Goal: Obtain resource: Download file/media

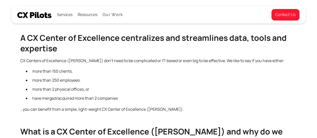
scroll to position [151, 0]
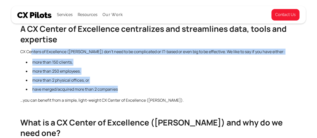
drag, startPoint x: 30, startPoint y: 51, endPoint x: 154, endPoint y: 92, distance: 129.6
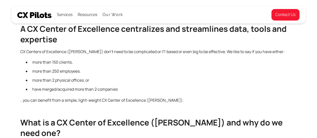
click at [144, 101] on p "…you can benefit from a simple, light-weight CX Center of Excellence ([PERSON_N…" at bounding box center [158, 100] width 277 height 6
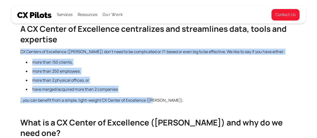
drag, startPoint x: 115, startPoint y: 89, endPoint x: 0, endPoint y: 48, distance: 121.9
click at [68, 63] on li "more than 150 clients," at bounding box center [163, 62] width 267 height 7
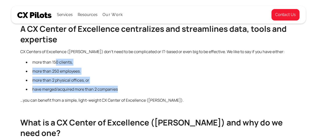
drag, startPoint x: 56, startPoint y: 60, endPoint x: 146, endPoint y: 93, distance: 96.2
click at [146, 93] on ul "more than 150 clients, more than 250 employees. more than 2 physical offices, o…" at bounding box center [158, 77] width 277 height 36
click at [163, 93] on ul "more than 150 clients, more than 250 employees. more than 2 physical offices, o…" at bounding box center [158, 77] width 277 height 36
click at [79, 75] on ul "more than 150 clients, more than 250 employees. more than 2 physical offices, o…" at bounding box center [158, 77] width 277 height 36
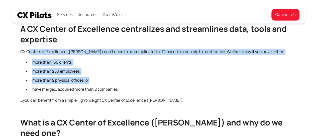
drag, startPoint x: 29, startPoint y: 53, endPoint x: 124, endPoint y: 78, distance: 99.2
click at [132, 81] on li "more than 2 physical offices, or" at bounding box center [163, 80] width 267 height 7
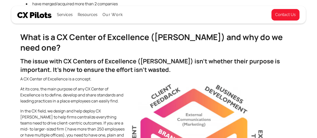
scroll to position [226, 0]
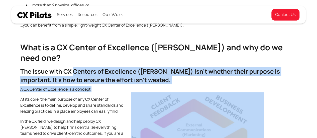
drag, startPoint x: 73, startPoint y: 59, endPoint x: 128, endPoint y: 78, distance: 58.3
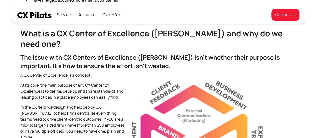
scroll to position [251, 0]
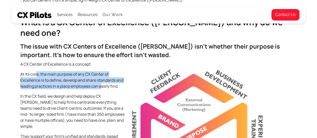
drag, startPoint x: 37, startPoint y: 61, endPoint x: 101, endPoint y: 77, distance: 66.0
click at [101, 77] on p "At its core, the main purpose of any CX Center of Excellence is to define, deve…" at bounding box center [158, 80] width 277 height 18
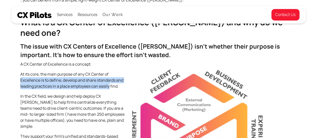
drag, startPoint x: 101, startPoint y: 76, endPoint x: 12, endPoint y: 71, distance: 88.8
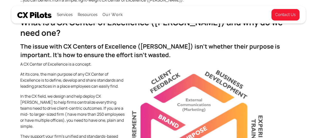
click at [34, 93] on p "In the CX field, we design and help deploy CX CoE’s to help firms centralize ev…" at bounding box center [158, 111] width 277 height 36
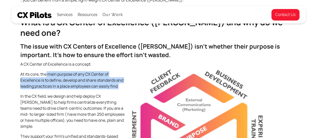
drag, startPoint x: 47, startPoint y: 63, endPoint x: 125, endPoint y: 78, distance: 79.0
click at [125, 78] on p "At its core, the main purpose of any CX Center of Excellence is to define, deve…" at bounding box center [158, 80] width 277 height 18
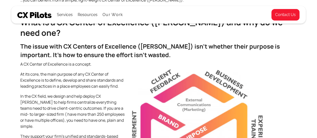
click at [47, 100] on p "In the CX field, we design and help deploy CX CoE’s to help firms centralize ev…" at bounding box center [158, 111] width 277 height 36
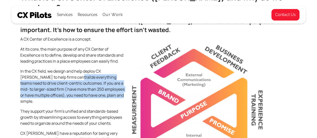
drag, startPoint x: 50, startPoint y: 67, endPoint x: 72, endPoint y: 89, distance: 31.2
click at [92, 79] on p "In the CX field, we design and help deploy CX CoE’s to help firms centralize ev…" at bounding box center [158, 86] width 277 height 36
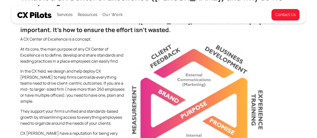
click at [85, 108] on p "They support your firm’s unified and standards-based growth by streamlining acc…" at bounding box center [158, 117] width 277 height 18
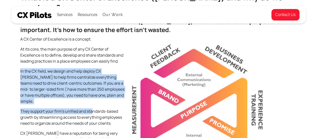
drag, startPoint x: 92, startPoint y: 88, endPoint x: 4, endPoint y: 60, distance: 92.7
click at [47, 83] on p "In the CX field, we design and help deploy CX CoE’s to help firms centralize ev…" at bounding box center [158, 86] width 277 height 36
click at [54, 72] on p "In the CX field, we design and help deploy CX CoE’s to help firms centralize ev…" at bounding box center [158, 86] width 277 height 36
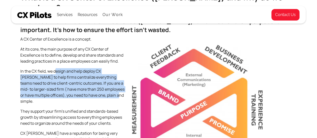
drag, startPoint x: 56, startPoint y: 63, endPoint x: 87, endPoint y: 87, distance: 38.5
click at [87, 86] on p "In the CX field, we design and help deploy CX CoE’s to help firms centralize ev…" at bounding box center [158, 86] width 277 height 36
click at [87, 87] on p "In the CX field, we design and help deploy CX CoE’s to help firms centralize ev…" at bounding box center [158, 86] width 277 height 36
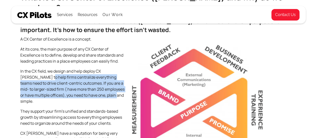
drag, startPoint x: 87, startPoint y: 87, endPoint x: 22, endPoint y: 66, distance: 68.3
click at [22, 68] on p "In the CX field, we design and help deploy CX CoE’s to help firms centralize ev…" at bounding box center [158, 86] width 277 height 36
click at [63, 85] on p "In the CX field, we design and help deploy CX CoE’s to help firms centralize ev…" at bounding box center [158, 86] width 277 height 36
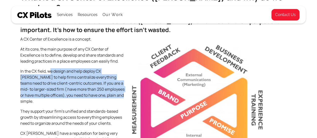
drag, startPoint x: 49, startPoint y: 60, endPoint x: 97, endPoint y: 86, distance: 54.1
click at [97, 86] on p "In the CX field, we design and help deploy CX CoE’s to help firms centralize ev…" at bounding box center [158, 86] width 277 height 36
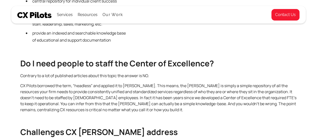
scroll to position [602, 0]
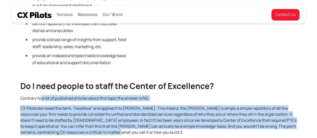
drag, startPoint x: 40, startPoint y: 66, endPoint x: 125, endPoint y: 106, distance: 94.3
click at [125, 106] on p "CX Pilots borrowed the term, “headless” and applied it to CoE’s. This means, th…" at bounding box center [158, 120] width 277 height 30
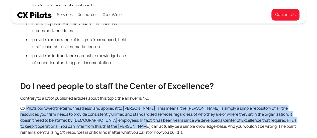
drag, startPoint x: 26, startPoint y: 79, endPoint x: 117, endPoint y: 98, distance: 93.8
click at [117, 105] on p "CX Pilots borrowed the term, “headless” and applied it to CoE’s. This means, th…" at bounding box center [158, 120] width 277 height 30
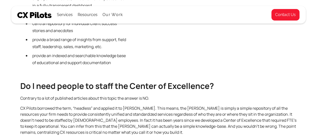
click at [118, 105] on p "CX Pilots borrowed the term, “headless” and applied it to CoE’s. This means, th…" at bounding box center [158, 120] width 277 height 30
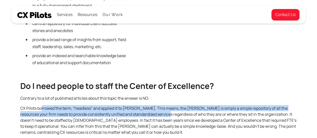
drag, startPoint x: 152, startPoint y: 83, endPoint x: 66, endPoint y: 87, distance: 86.7
click at [61, 105] on p "CX Pilots borrowed the term, “headless” and applied it to CoE’s. This means, th…" at bounding box center [158, 120] width 277 height 30
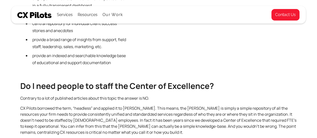
click at [86, 106] on p "CX Pilots borrowed the term, “headless” and applied it to CoE’s. This means, th…" at bounding box center [158, 120] width 277 height 30
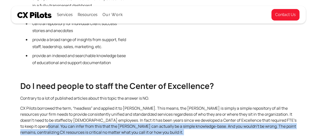
drag, startPoint x: 32, startPoint y: 105, endPoint x: 13, endPoint y: 85, distance: 27.7
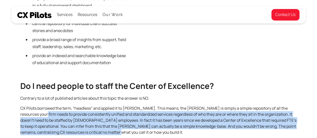
drag, startPoint x: 27, startPoint y: 86, endPoint x: 107, endPoint y: 106, distance: 83.3
click at [107, 106] on p "CX Pilots borrowed the term, “headless” and applied it to CoE’s. This means, th…" at bounding box center [158, 120] width 277 height 30
click at [107, 107] on p "CX Pilots borrowed the term, “headless” and applied it to CoE’s. This means, th…" at bounding box center [158, 120] width 277 height 30
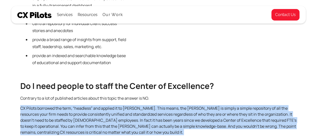
drag, startPoint x: 107, startPoint y: 107, endPoint x: 18, endPoint y: 83, distance: 92.4
click at [29, 105] on p "CX Pilots borrowed the term, “headless” and applied it to CoE’s. This means, th…" at bounding box center [158, 120] width 277 height 30
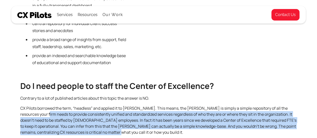
drag, startPoint x: 29, startPoint y: 84, endPoint x: 120, endPoint y: 106, distance: 93.4
click at [120, 106] on p "CX Pilots borrowed the term, “headless” and applied it to CoE’s. This means, th…" at bounding box center [158, 120] width 277 height 30
click at [119, 106] on p "CX Pilots borrowed the term, “headless” and applied it to CoE’s. This means, th…" at bounding box center [158, 120] width 277 height 30
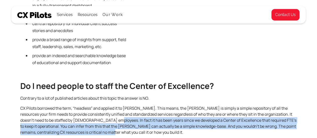
drag, startPoint x: 89, startPoint y: 90, endPoint x: 92, endPoint y: 103, distance: 13.5
click at [92, 105] on p "CX Pilots borrowed the term, “headless” and applied it to CoE’s. This means, th…" at bounding box center [158, 120] width 277 height 30
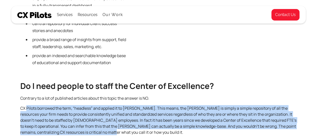
drag, startPoint x: 92, startPoint y: 103, endPoint x: 33, endPoint y: 81, distance: 62.3
click at [33, 105] on p "CX Pilots borrowed the term, “headless” and applied it to CoE’s. This means, th…" at bounding box center [158, 120] width 277 height 30
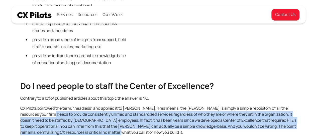
drag, startPoint x: 44, startPoint y: 90, endPoint x: 109, endPoint y: 105, distance: 66.2
click at [109, 105] on p "CX Pilots borrowed the term, “headless” and applied it to CoE’s. This means, th…" at bounding box center [158, 120] width 277 height 30
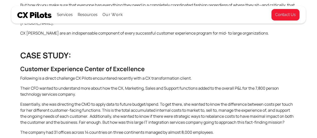
scroll to position [1054, 0]
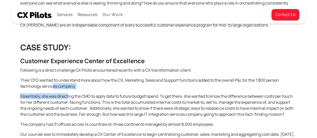
drag, startPoint x: 53, startPoint y: 49, endPoint x: 68, endPoint y: 55, distance: 16.5
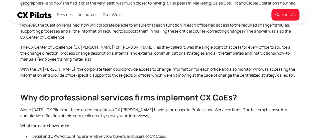
scroll to position [1280, 0]
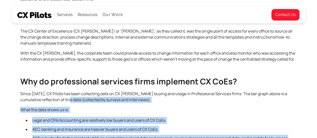
drag, startPoint x: 69, startPoint y: 60, endPoint x: 129, endPoint y: 124, distance: 87.9
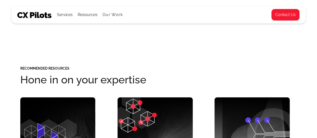
scroll to position [1606, 0]
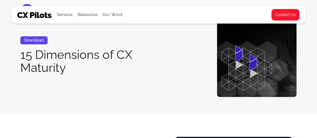
click at [32, 38] on div "Download" at bounding box center [33, 40] width 27 height 8
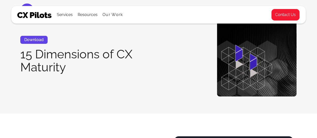
scroll to position [25, 0]
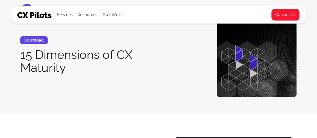
click at [33, 40] on div "Download" at bounding box center [33, 40] width 27 height 8
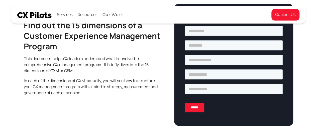
scroll to position [151, 0]
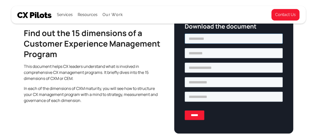
click at [207, 36] on input "text" at bounding box center [234, 39] width 98 height 10
type input "*********"
click at [213, 56] on input "text" at bounding box center [234, 53] width 98 height 10
type input "*******"
click at [207, 67] on input "email" at bounding box center [234, 68] width 98 height 10
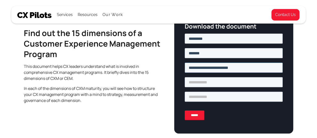
type input "**********"
type input "*"
type input "**"
click at [188, 119] on input "******" at bounding box center [195, 116] width 20 height 10
click at [189, 118] on input "******" at bounding box center [195, 116] width 20 height 10
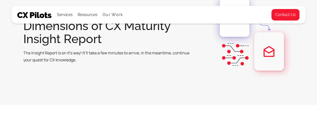
scroll to position [50, 0]
